Goal: Task Accomplishment & Management: Complete application form

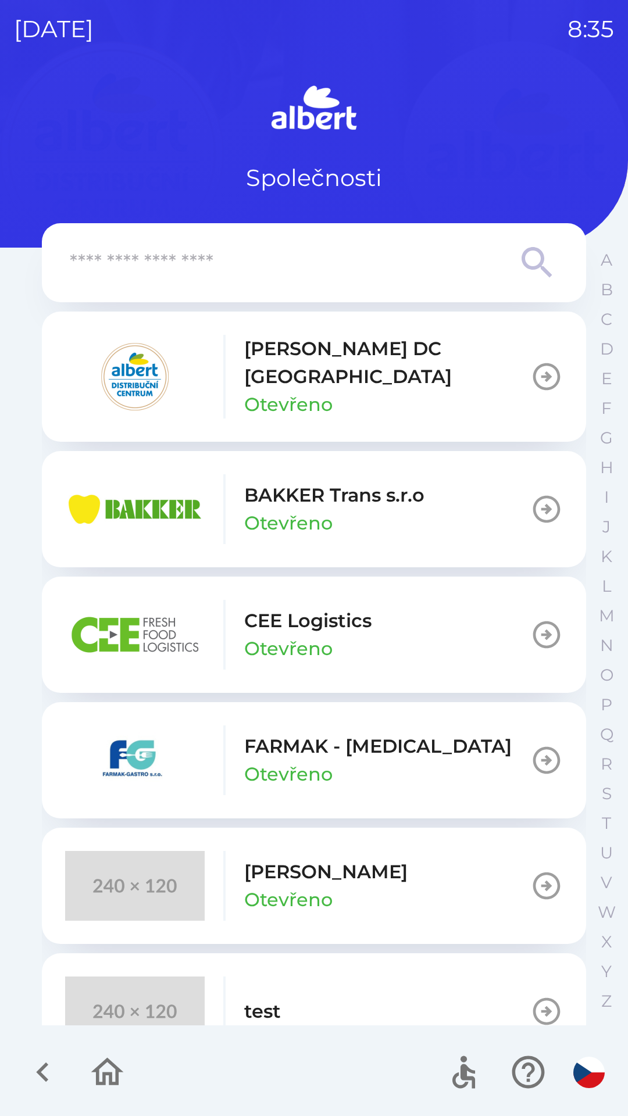
click at [355, 352] on p "[PERSON_NAME] DC [GEOGRAPHIC_DATA]" at bounding box center [387, 363] width 286 height 56
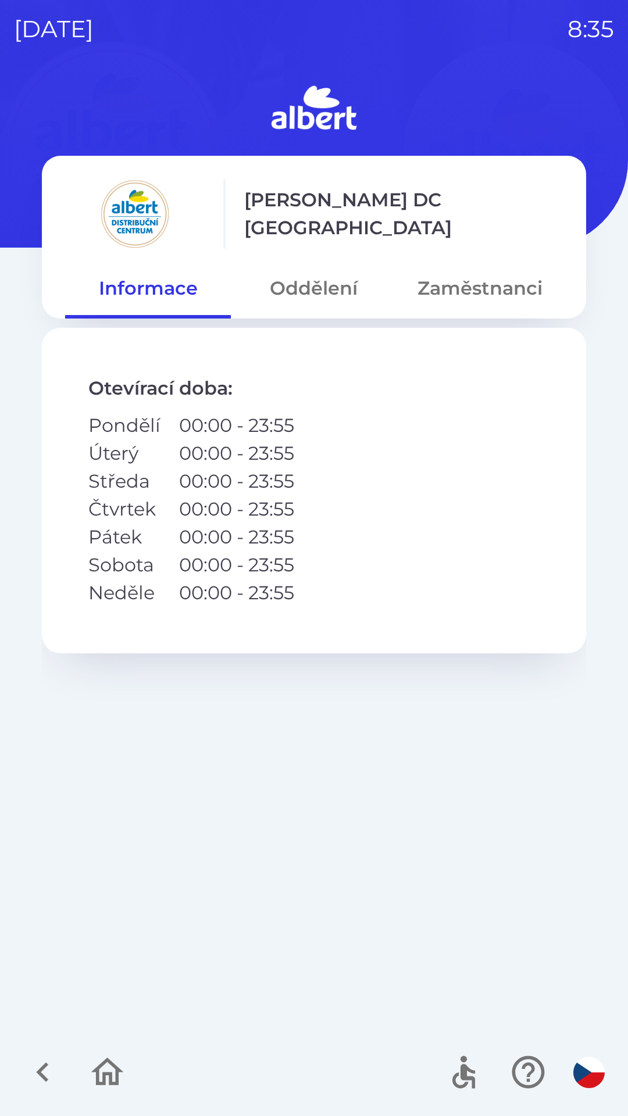
click at [470, 285] on button "Zaměstnanci" at bounding box center [480, 288] width 166 height 42
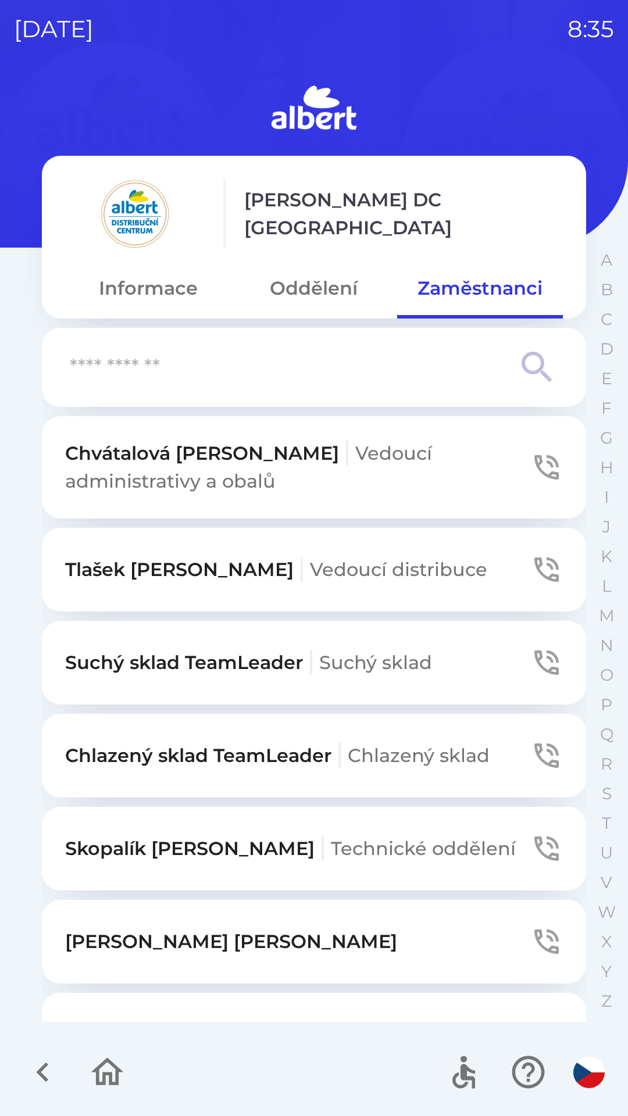
click at [309, 281] on button "Oddělení" at bounding box center [314, 288] width 166 height 42
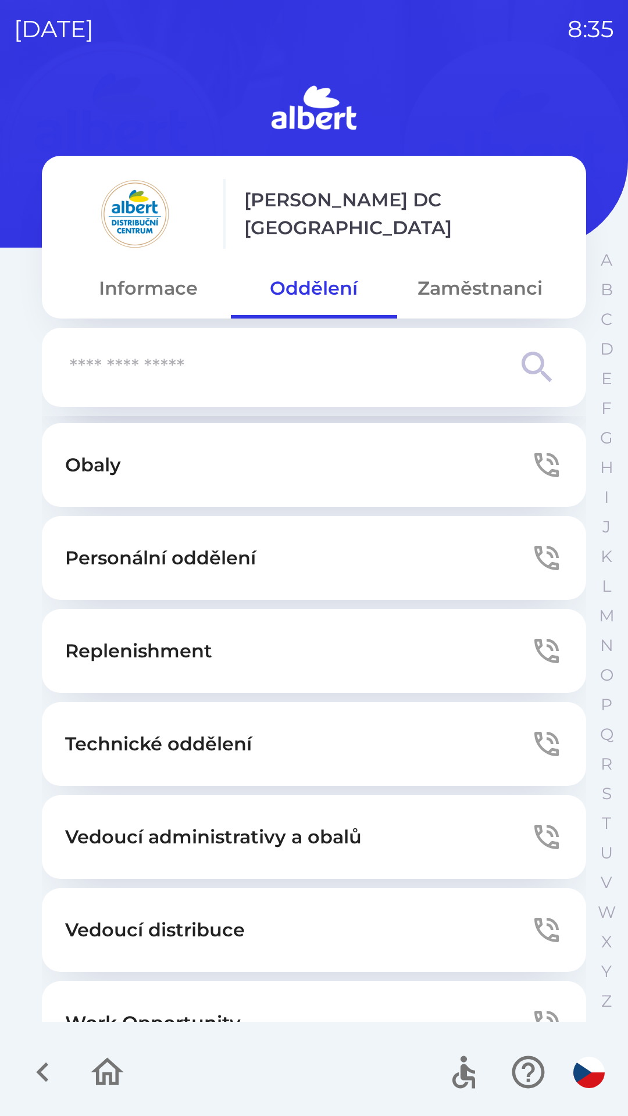
scroll to position [273, 0]
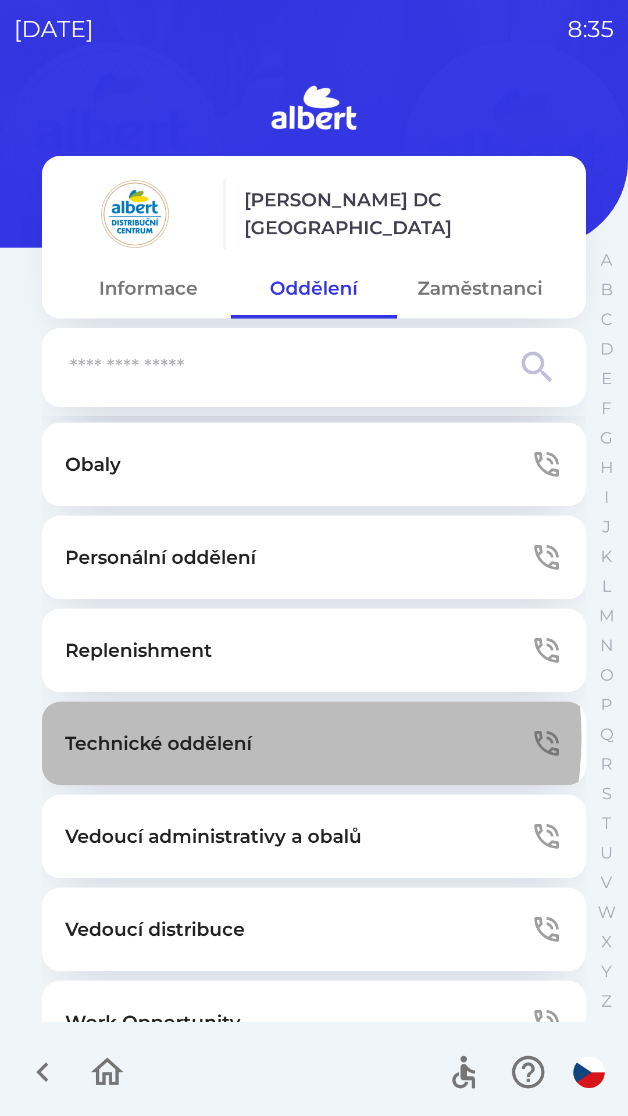
click at [231, 737] on p "Technické oddělení" at bounding box center [158, 744] width 187 height 28
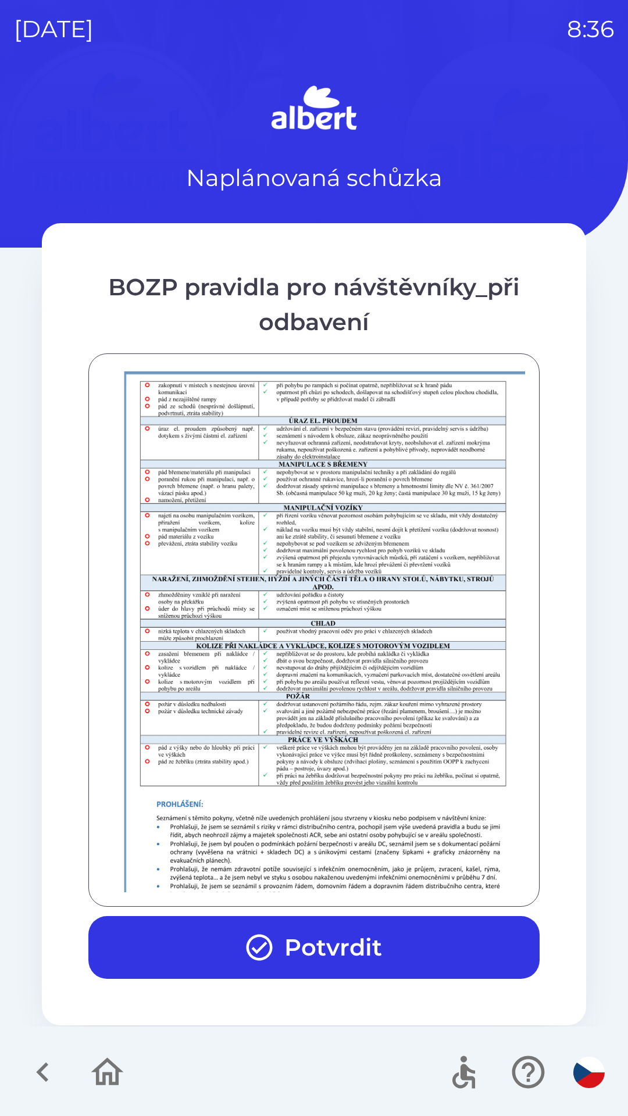
scroll to position [816, 0]
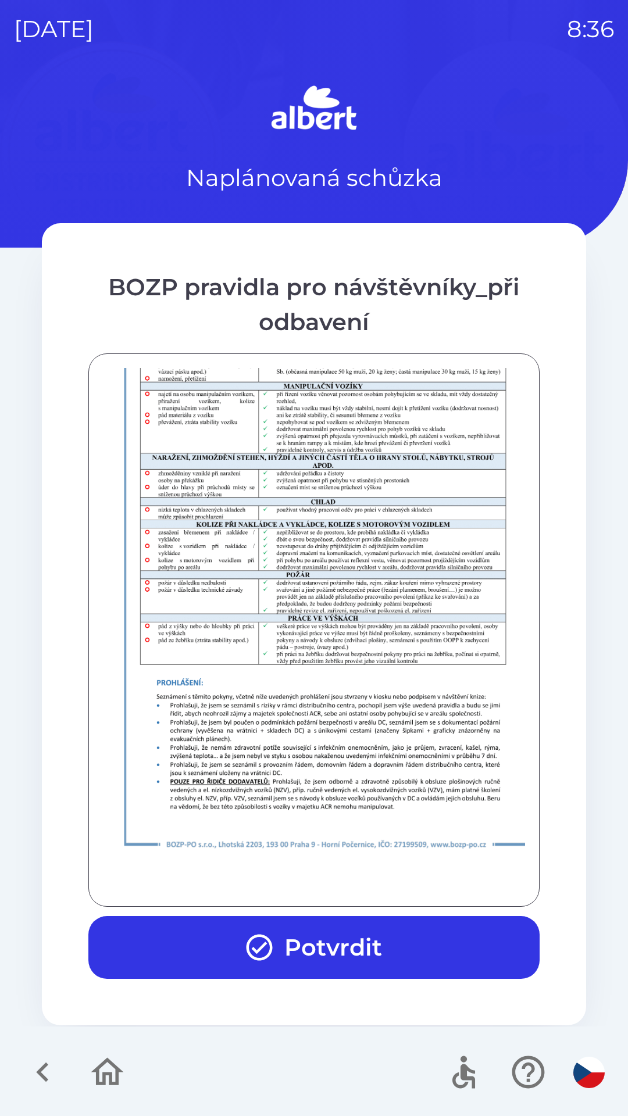
click at [309, 948] on button "Potvrdit" at bounding box center [313, 947] width 451 height 63
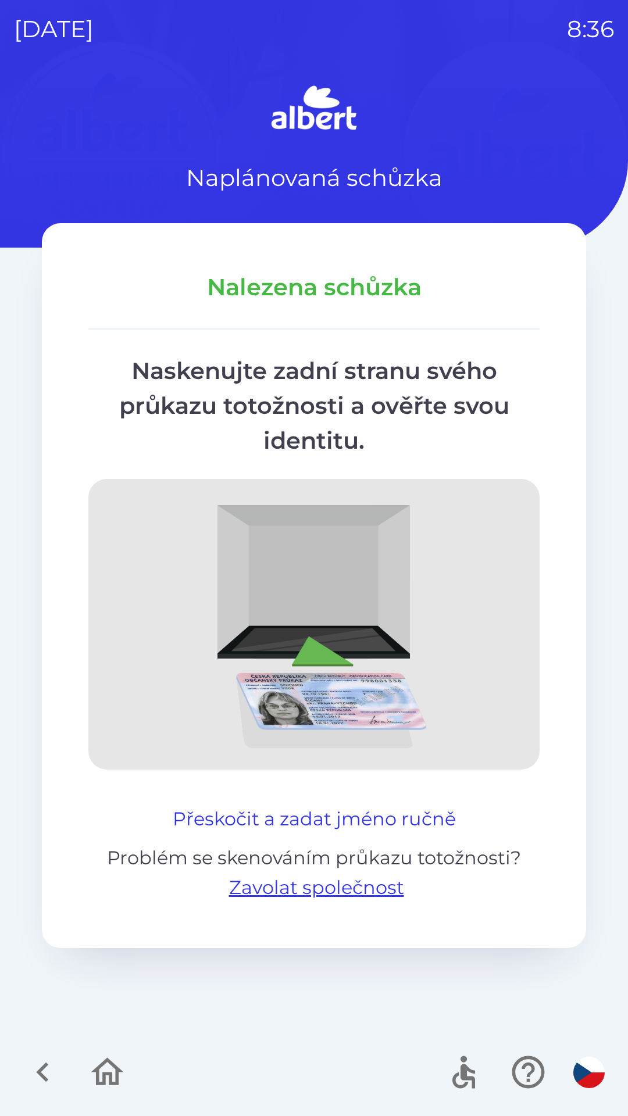
click at [349, 821] on button "Přeskočit a zadat jméno ručně" at bounding box center [314, 819] width 292 height 28
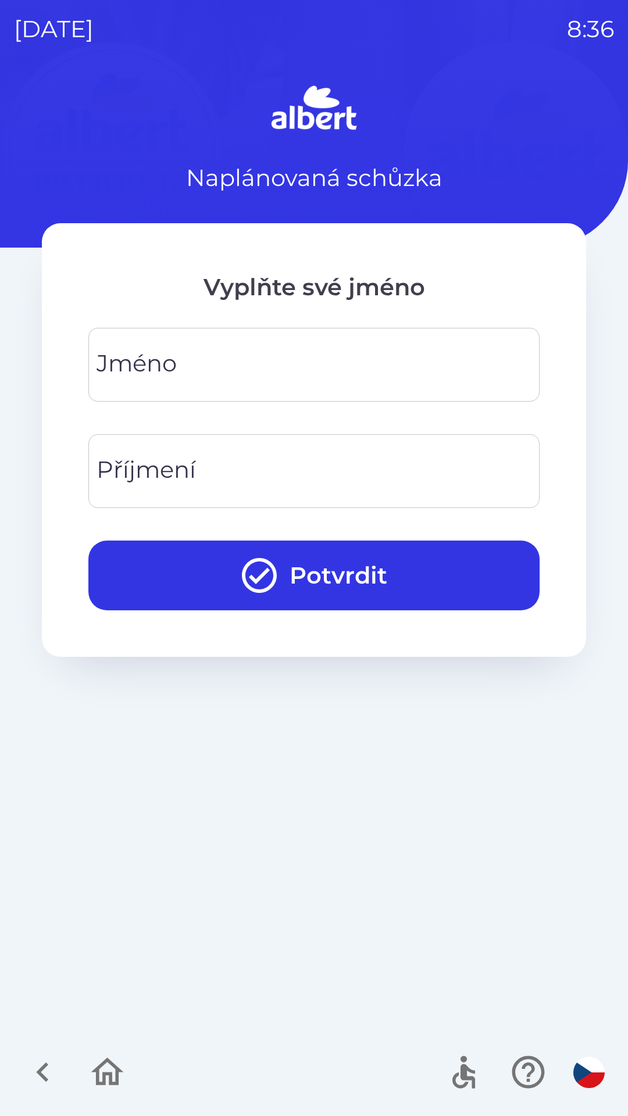
click at [209, 368] on input "Jméno" at bounding box center [313, 365] width 423 height 46
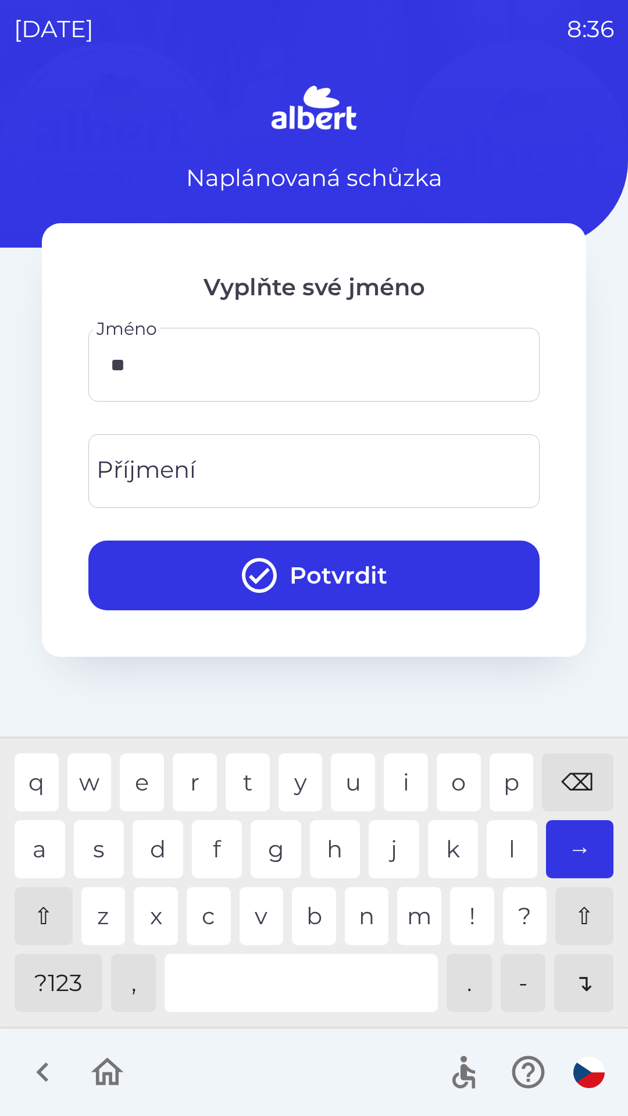
click at [40, 846] on div "a" at bounding box center [40, 849] width 51 height 58
type input "*****"
click at [502, 841] on div "l" at bounding box center [512, 849] width 51 height 58
click at [246, 471] on input "Příjmení" at bounding box center [313, 471] width 423 height 46
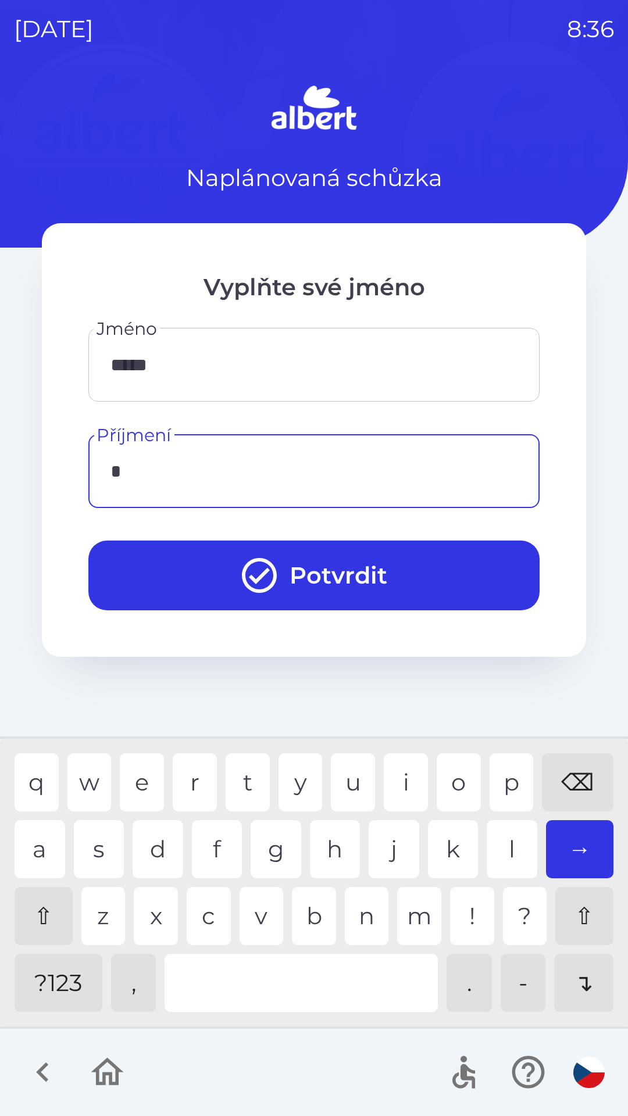
click at [444, 844] on div "k" at bounding box center [453, 849] width 51 height 58
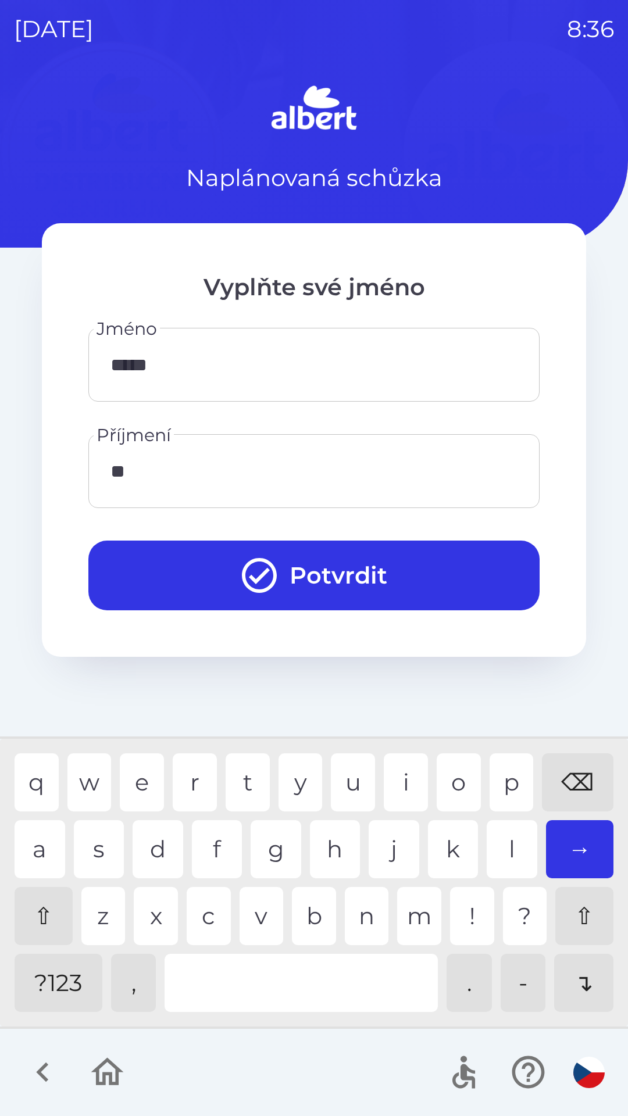
click at [471, 778] on div "o" at bounding box center [459, 782] width 44 height 58
click at [509, 843] on div "l" at bounding box center [512, 849] width 51 height 58
type input "*******"
click at [343, 567] on button "Potvrdit" at bounding box center [313, 576] width 451 height 70
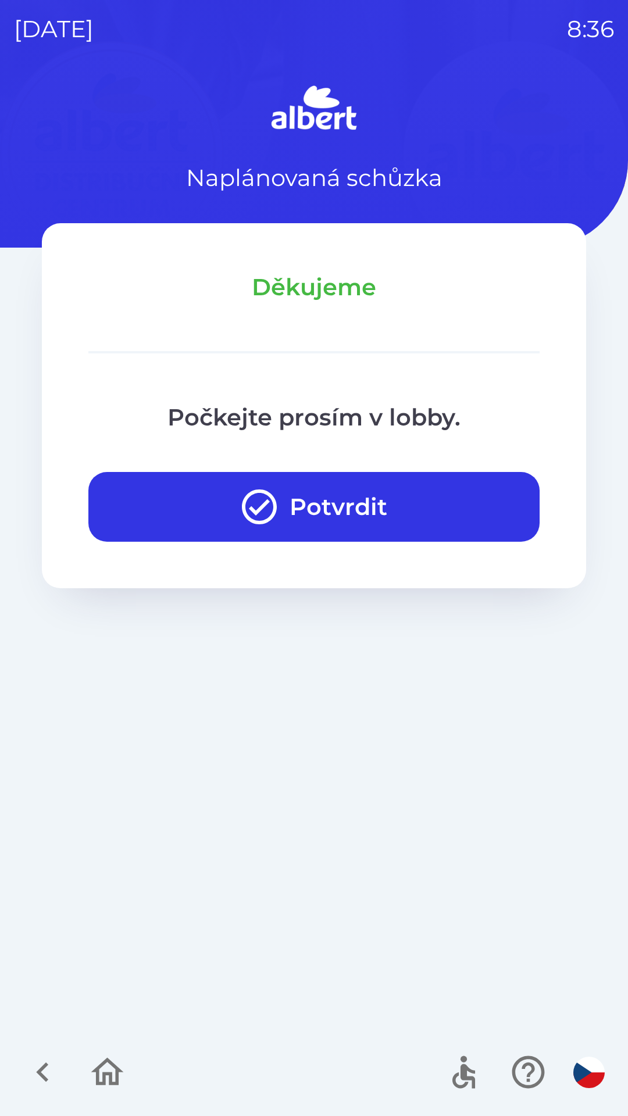
click at [33, 1069] on icon "button" at bounding box center [42, 1072] width 39 height 39
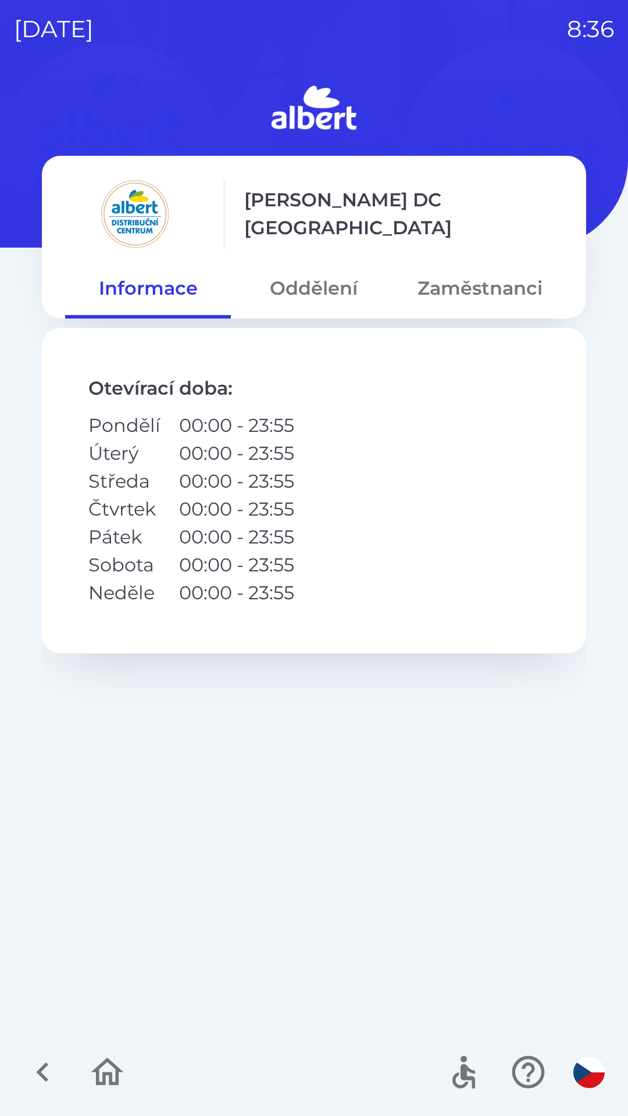
click at [306, 283] on button "Oddělení" at bounding box center [314, 288] width 166 height 42
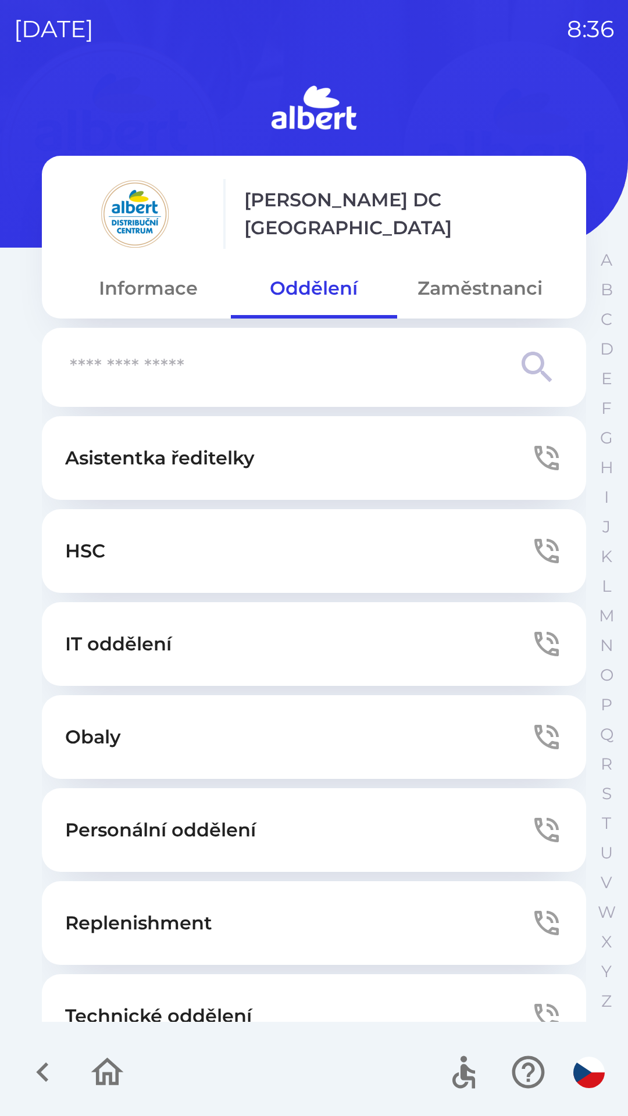
click at [129, 1010] on p "Technické oddělení" at bounding box center [158, 1016] width 187 height 28
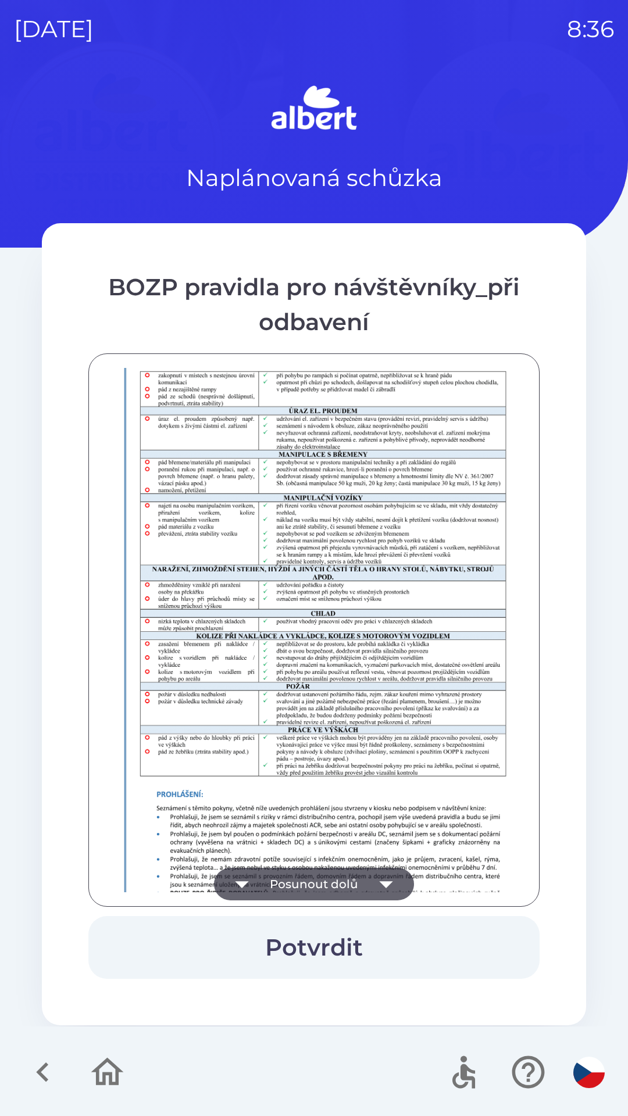
scroll to position [816, 0]
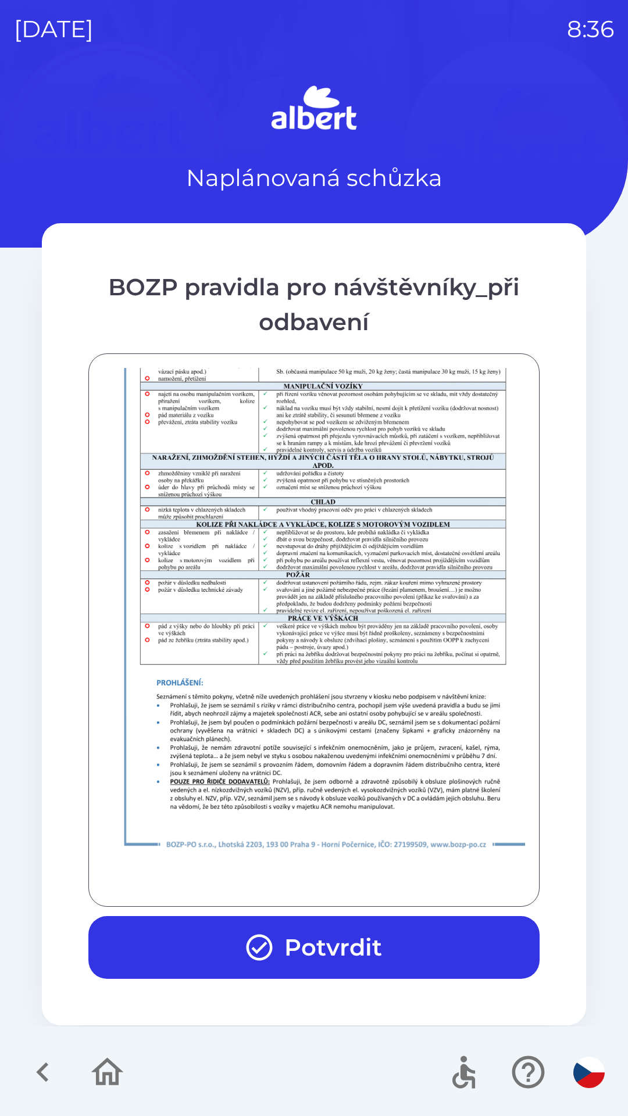
click at [314, 946] on button "Potvrdit" at bounding box center [313, 947] width 451 height 63
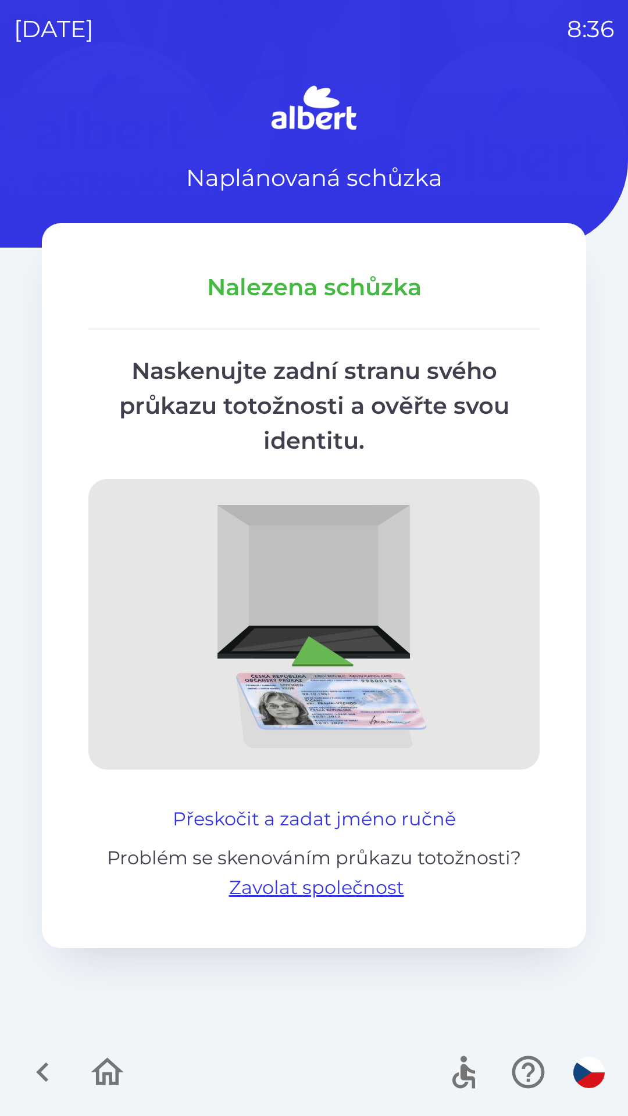
click at [332, 816] on button "Přeskočit a zadat jméno ručně" at bounding box center [314, 819] width 292 height 28
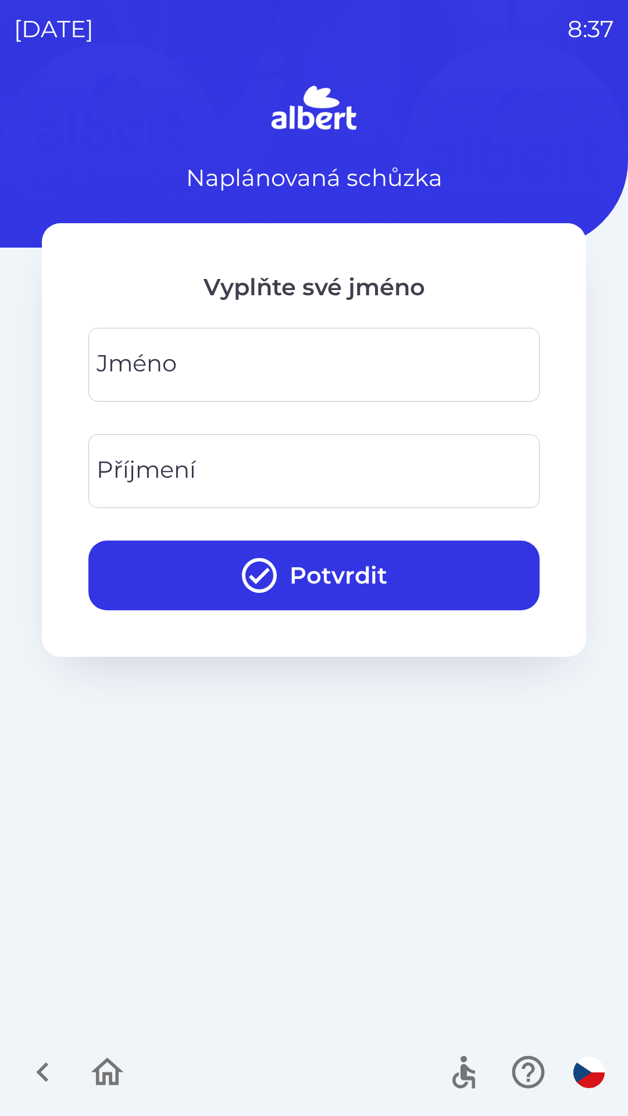
click at [361, 365] on input "Jméno" at bounding box center [313, 365] width 423 height 46
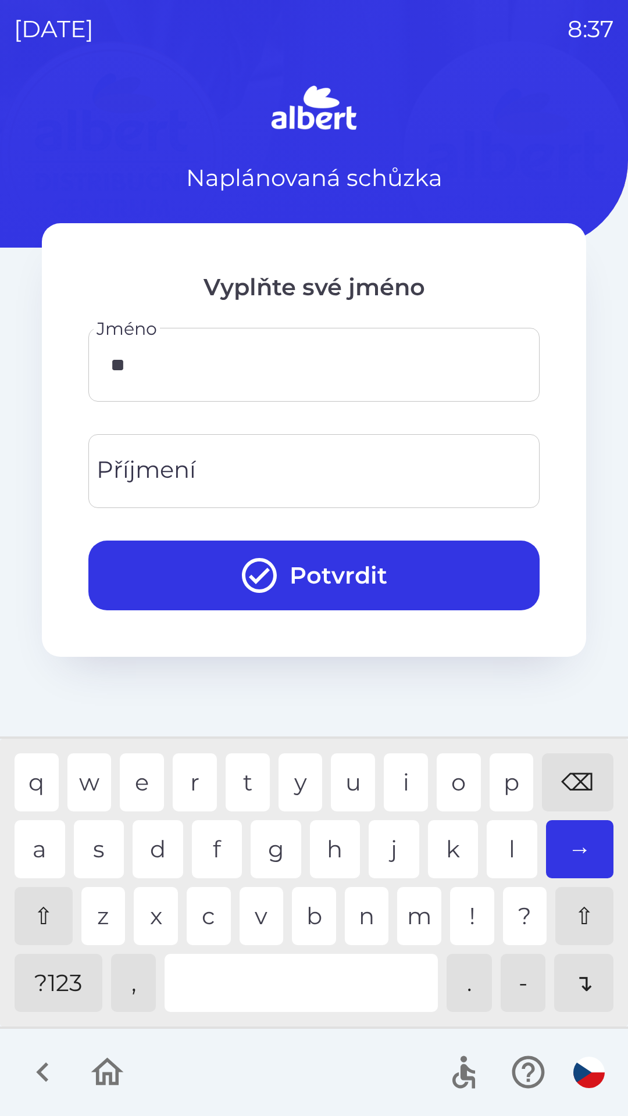
click at [45, 843] on div "a" at bounding box center [40, 849] width 51 height 58
click at [174, 768] on div "r" at bounding box center [195, 782] width 44 height 58
click at [445, 792] on div "o" at bounding box center [459, 782] width 44 height 58
type input "*******"
click at [56, 835] on div "a" at bounding box center [40, 849] width 51 height 58
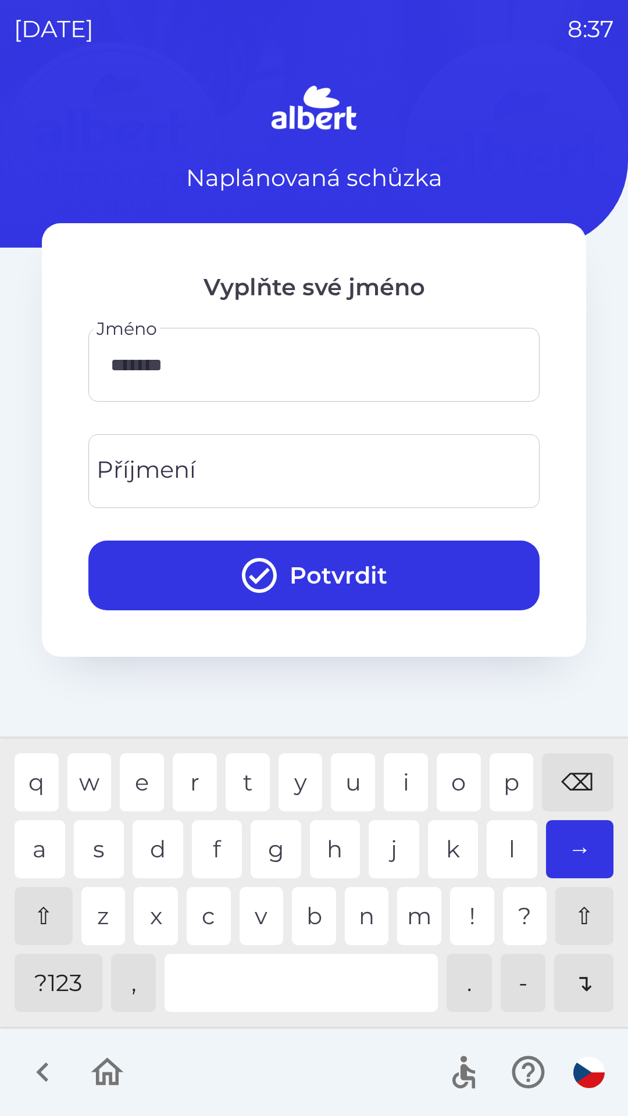
click at [246, 481] on input "Příjmení" at bounding box center [313, 471] width 423 height 46
click at [412, 922] on div "m" at bounding box center [419, 916] width 44 height 58
click at [459, 796] on div "o" at bounding box center [459, 782] width 44 height 58
type input "********"
click at [381, 592] on button "Potvrdit" at bounding box center [313, 576] width 451 height 70
